Goal: Check status: Check status

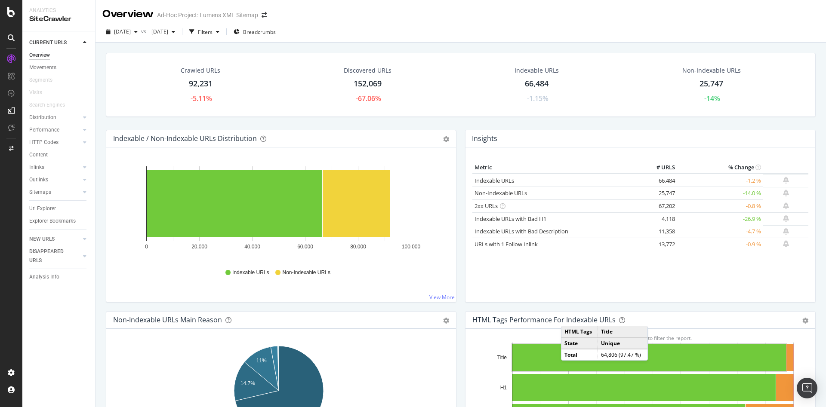
click at [131, 28] on span "[DATE]" at bounding box center [122, 31] width 17 height 7
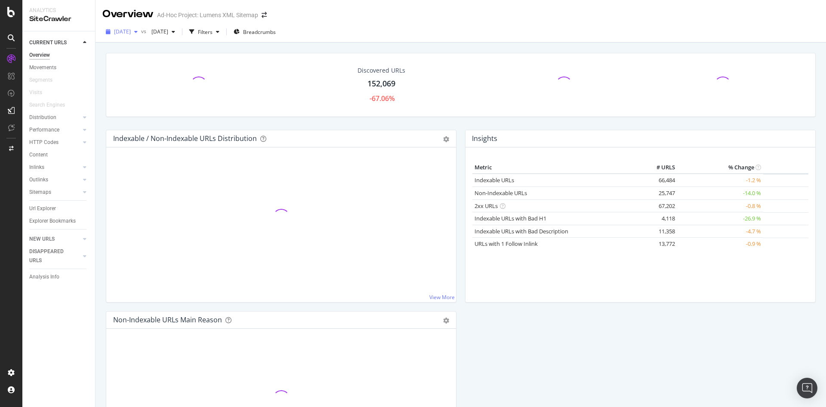
click at [131, 33] on span "[DATE]" at bounding box center [122, 31] width 17 height 7
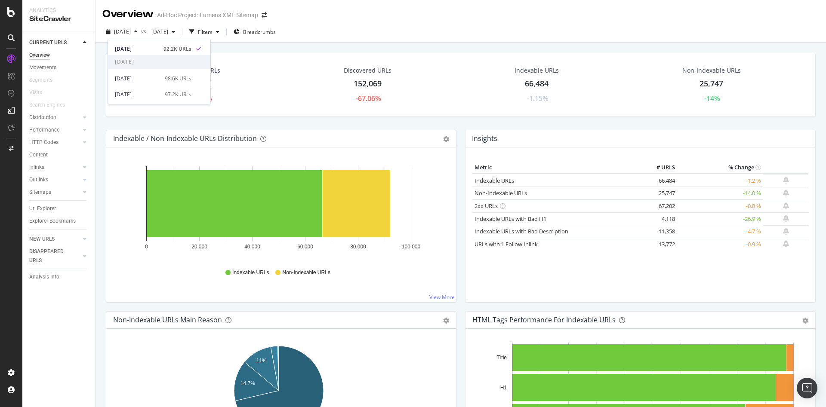
click at [405, 9] on div "Overview Ad-Hoc Project: Lumens XML Sitemap" at bounding box center [461, 11] width 731 height 22
